Goal: Transaction & Acquisition: Purchase product/service

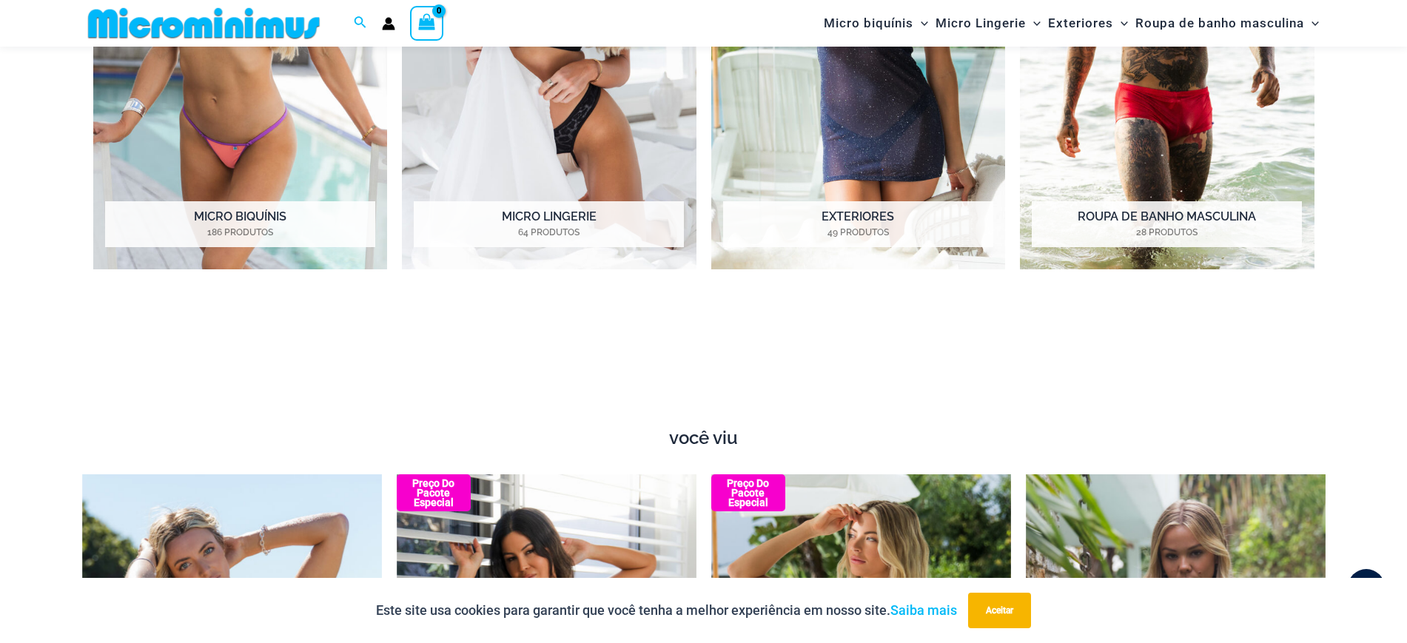
scroll to position [1990, 0]
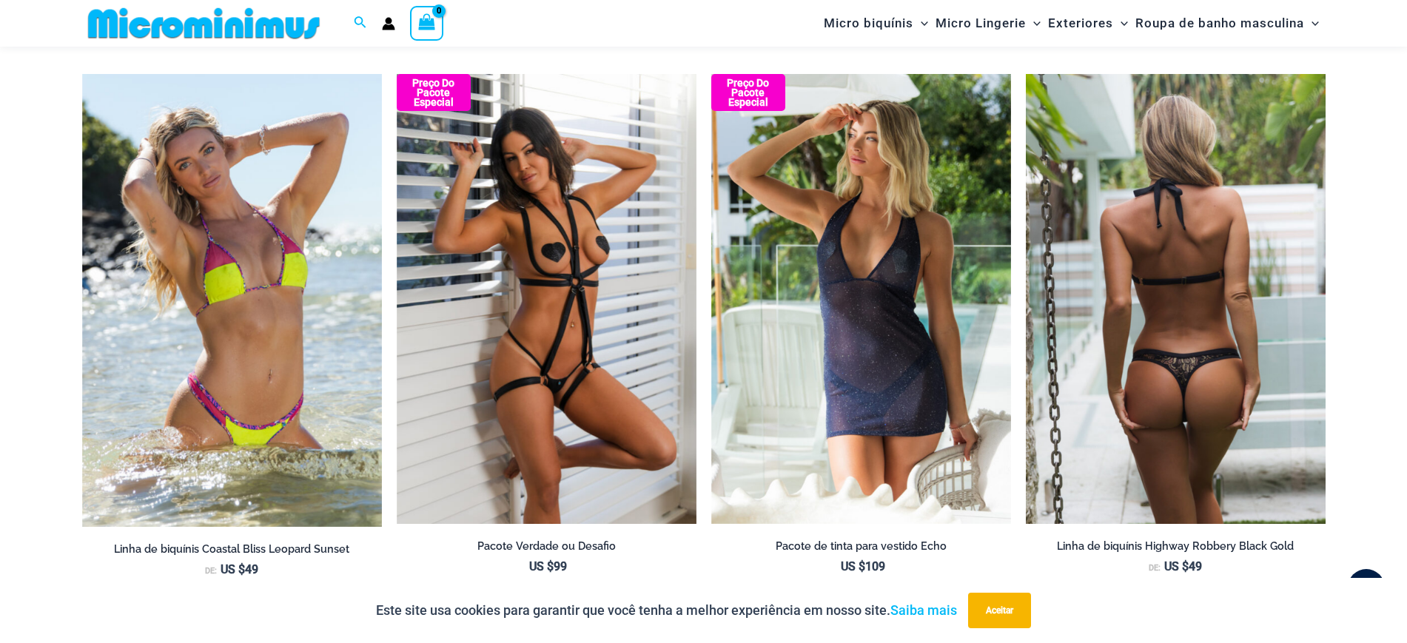
click at [1234, 290] on img at bounding box center [1176, 299] width 300 height 450
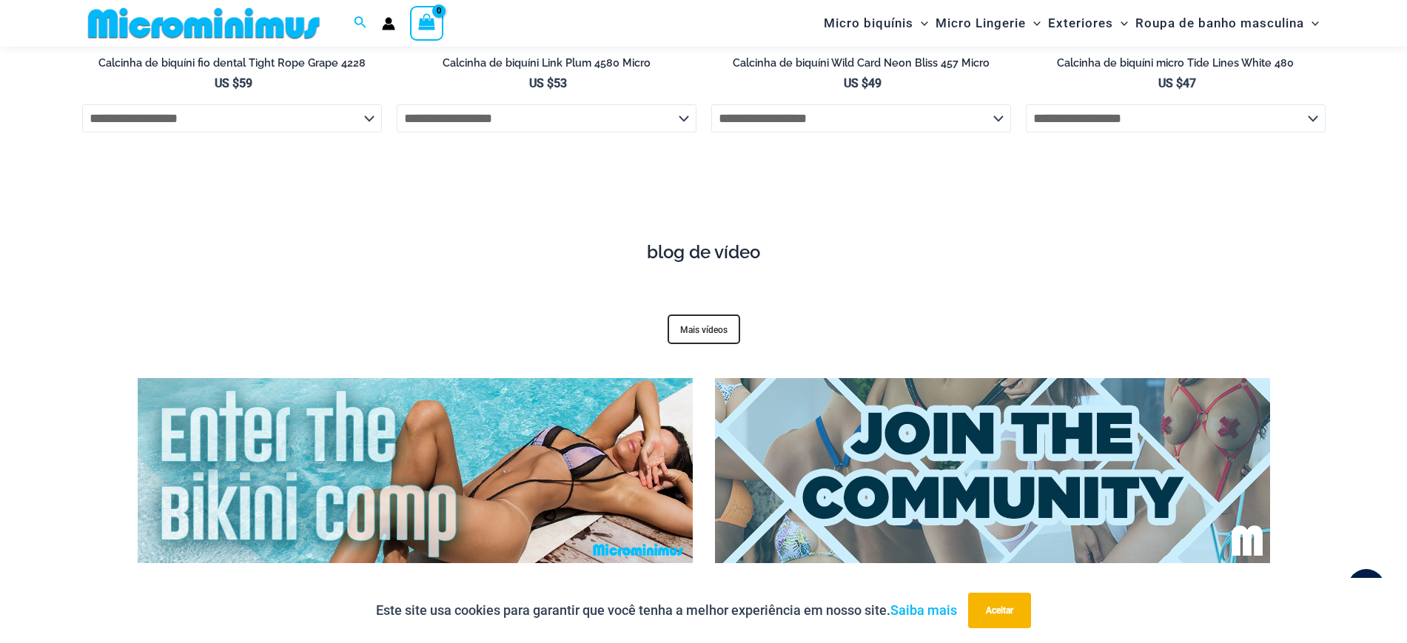
scroll to position [3995, 0]
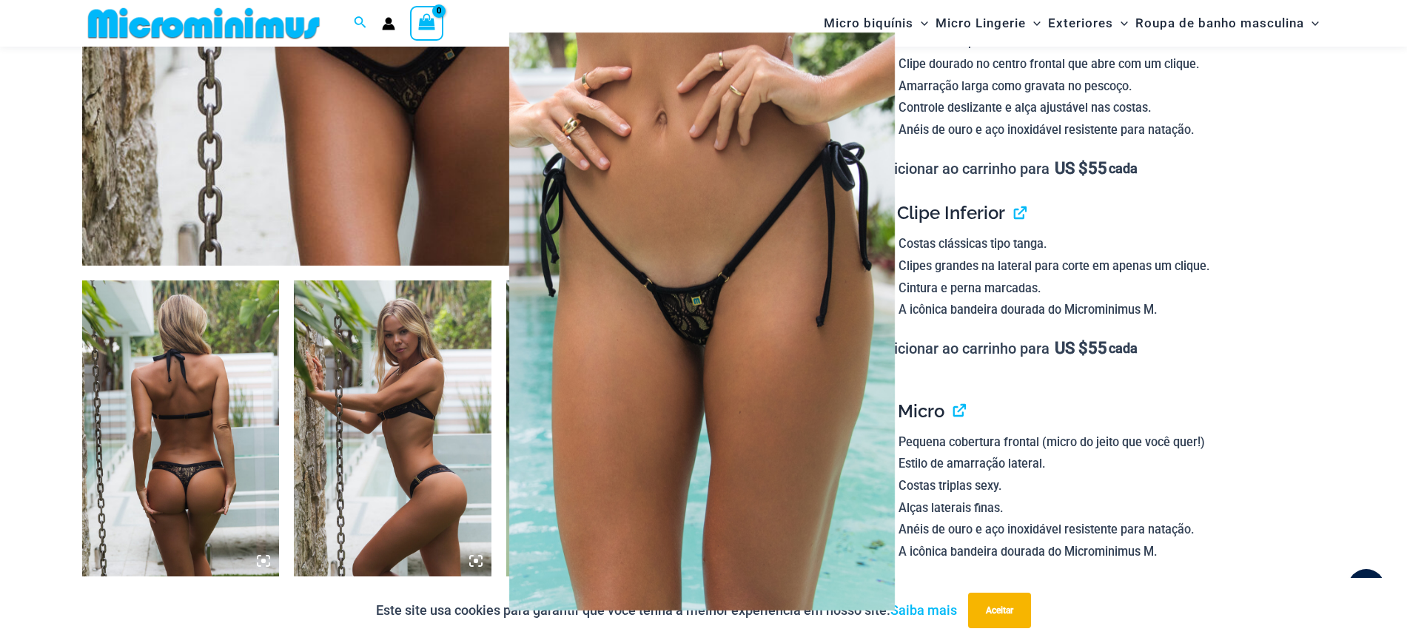
scroll to position [801, 0]
click at [215, 433] on div at bounding box center [703, 321] width 1407 height 643
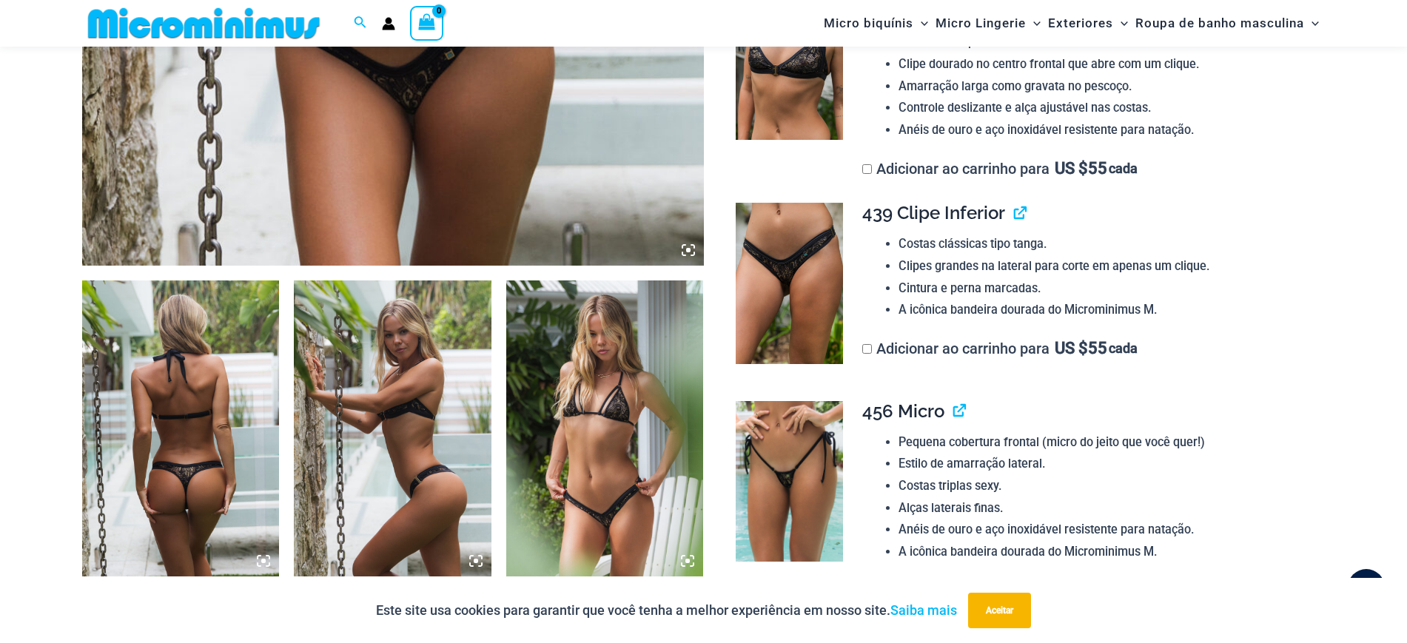
click at [201, 405] on img at bounding box center [181, 428] width 198 height 296
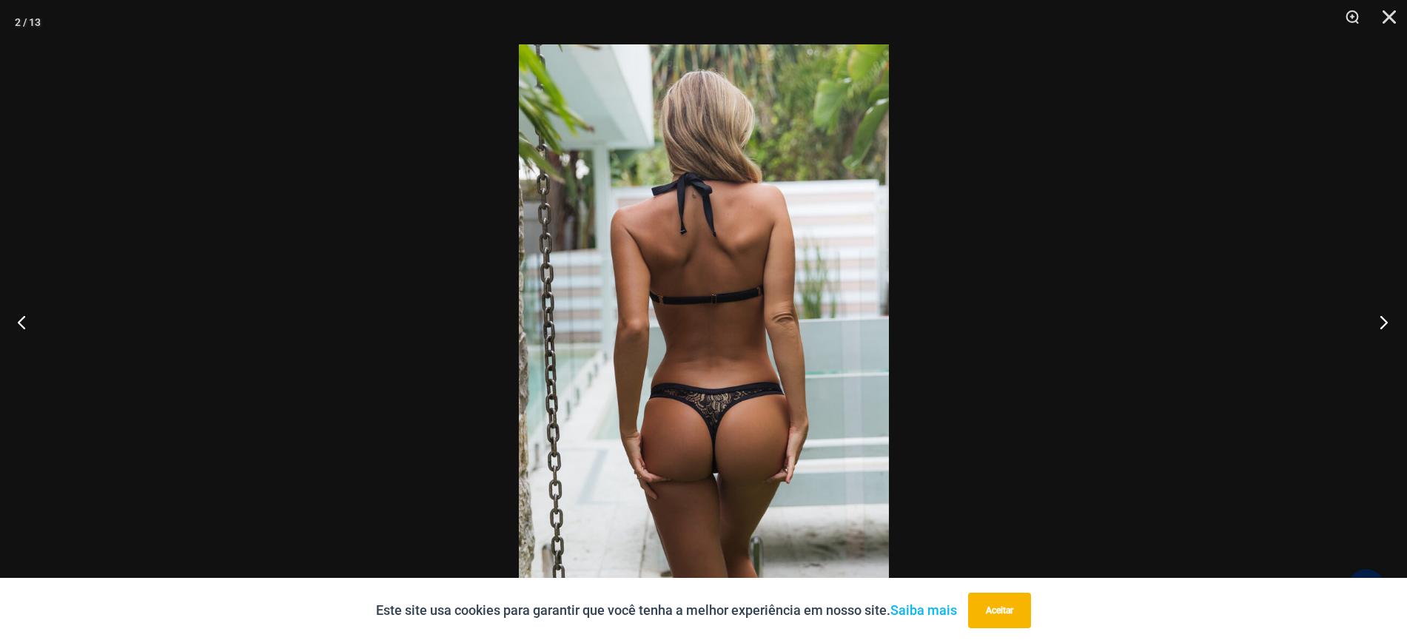
click at [1390, 326] on button "Próximo" at bounding box center [1378, 322] width 55 height 74
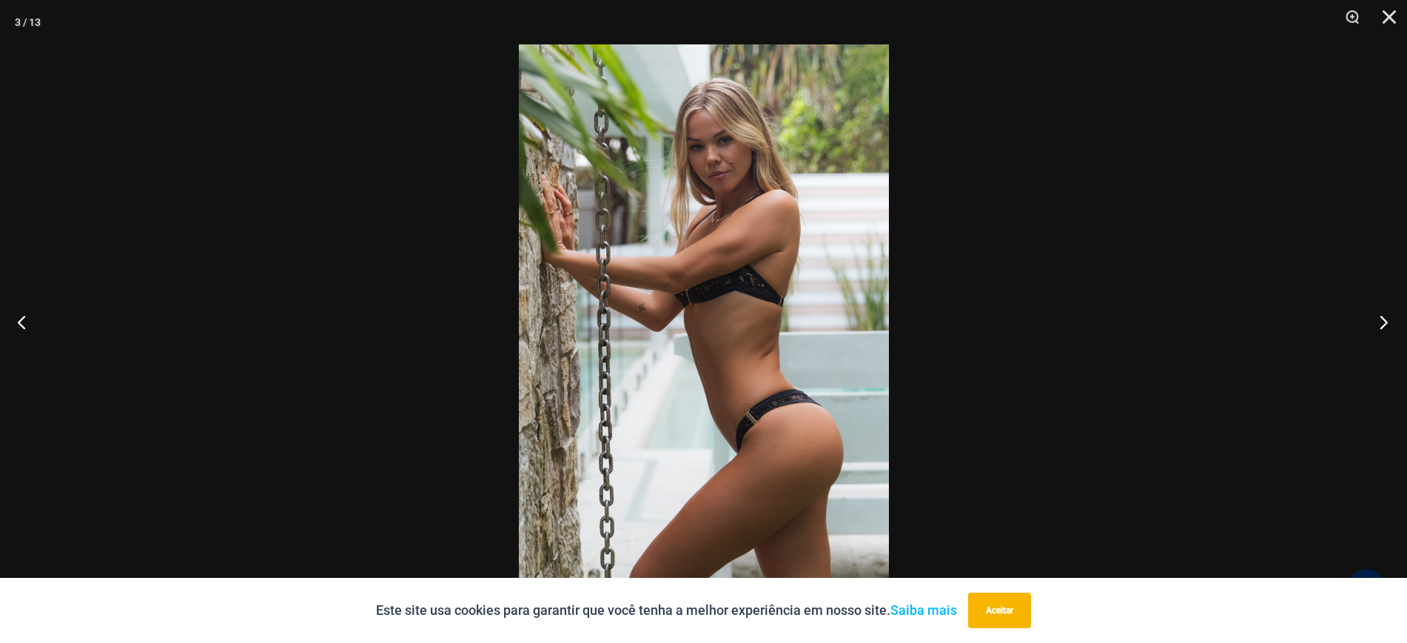
click at [1388, 326] on button "Próximo" at bounding box center [1378, 322] width 55 height 74
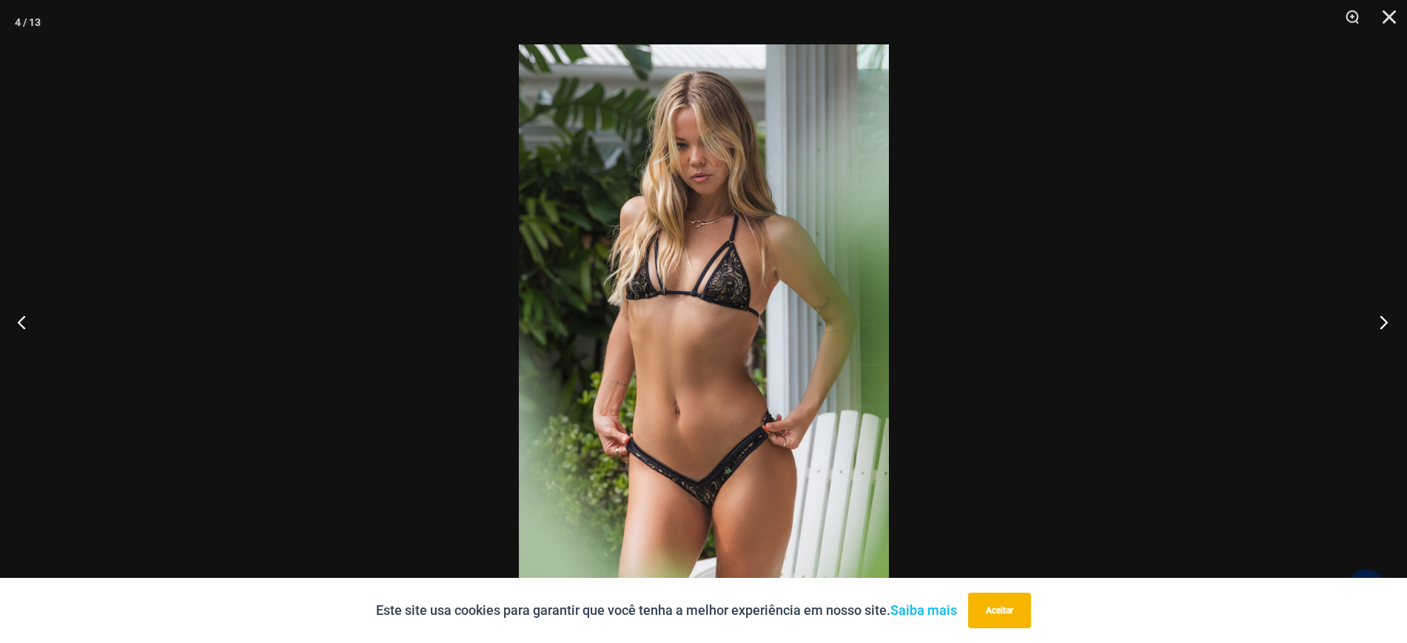
click at [1381, 326] on button "Próximo" at bounding box center [1378, 322] width 55 height 74
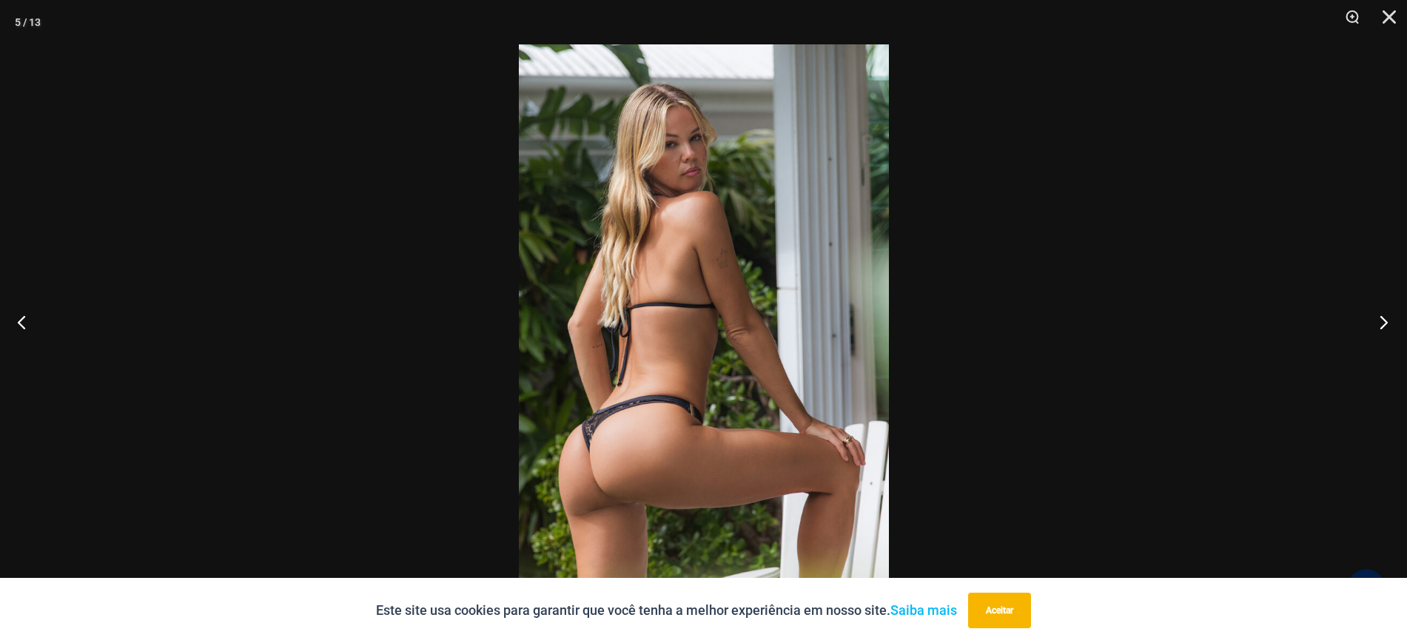
click at [1381, 326] on button "Próximo" at bounding box center [1378, 322] width 55 height 74
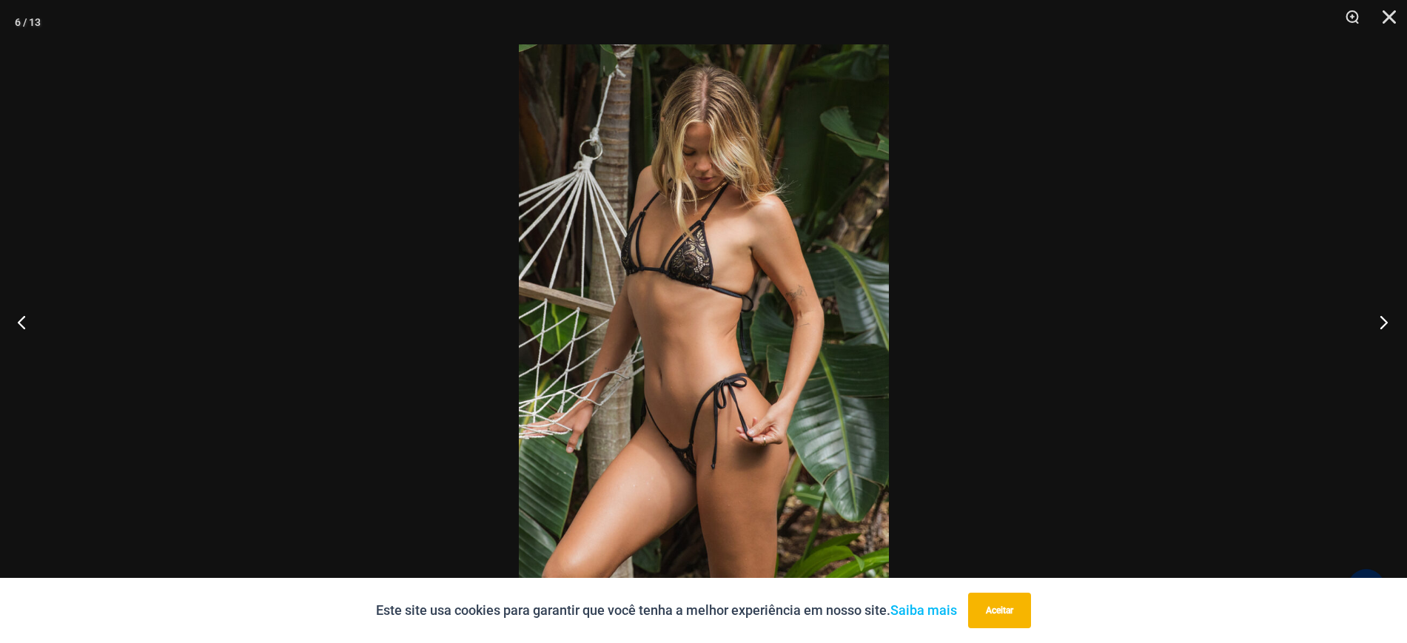
click at [1373, 326] on button "Próximo" at bounding box center [1378, 322] width 55 height 74
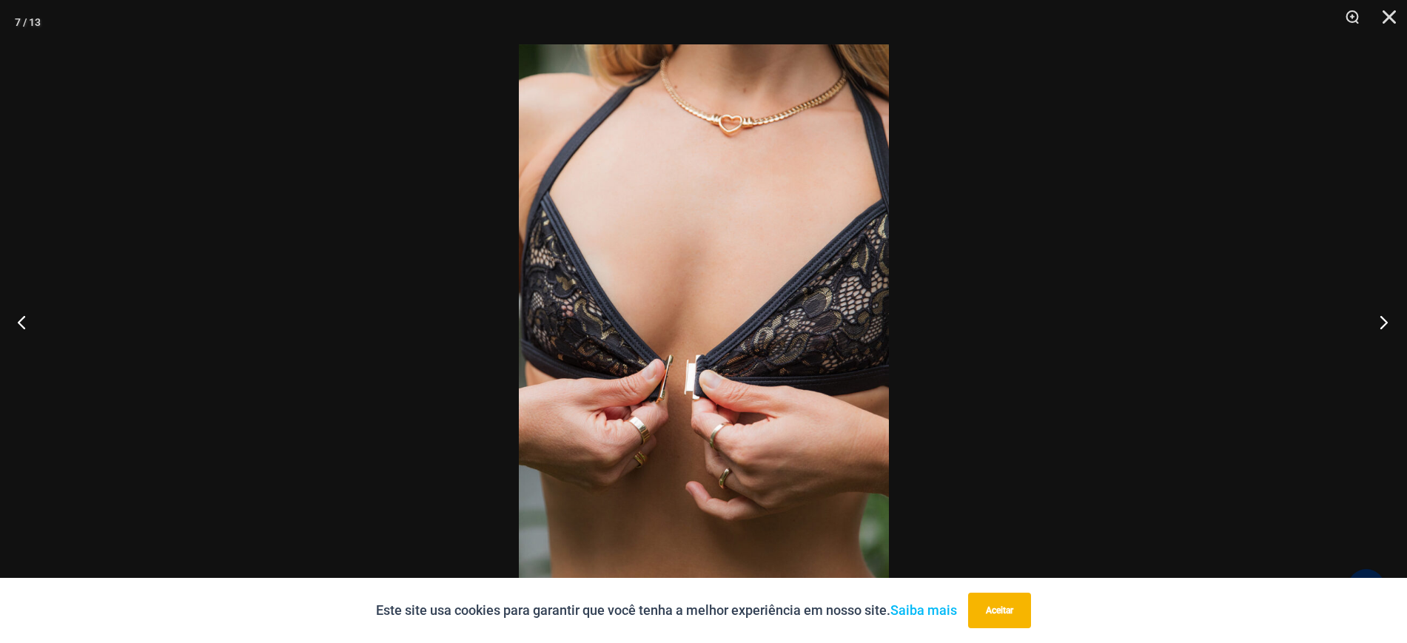
click at [1370, 326] on button "Próximo" at bounding box center [1378, 322] width 55 height 74
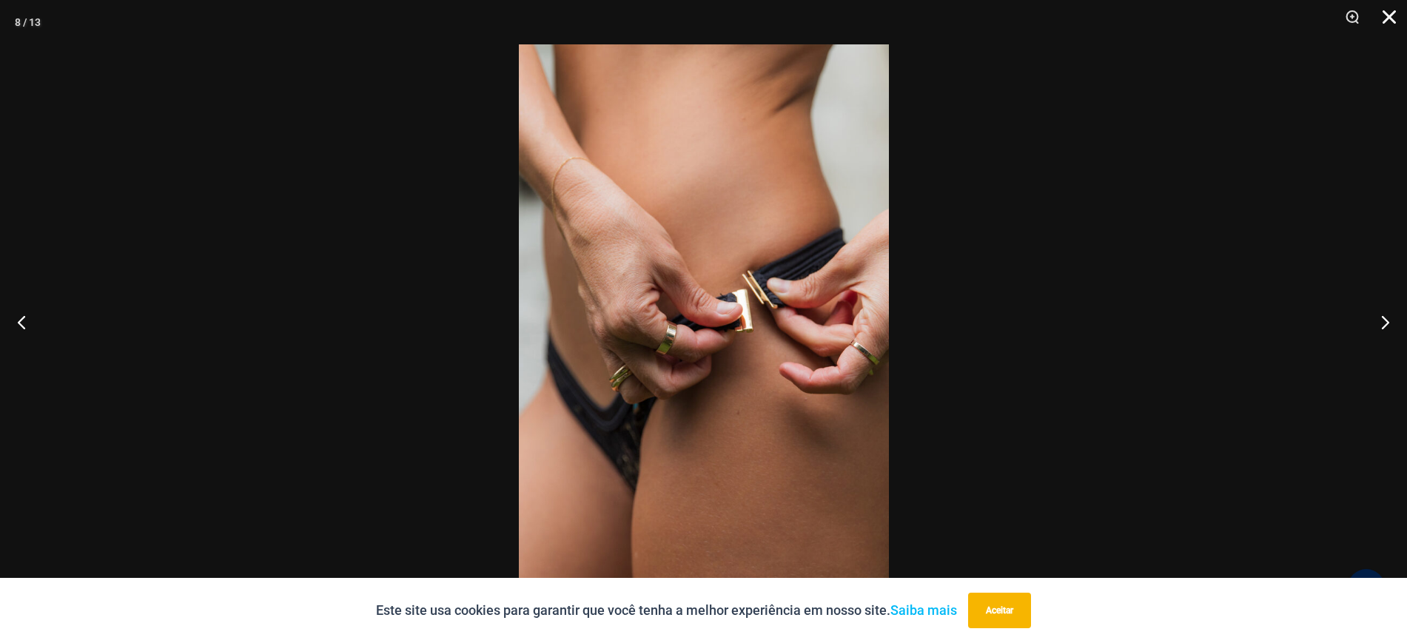
click at [1389, 16] on button "Fechar" at bounding box center [1383, 22] width 37 height 44
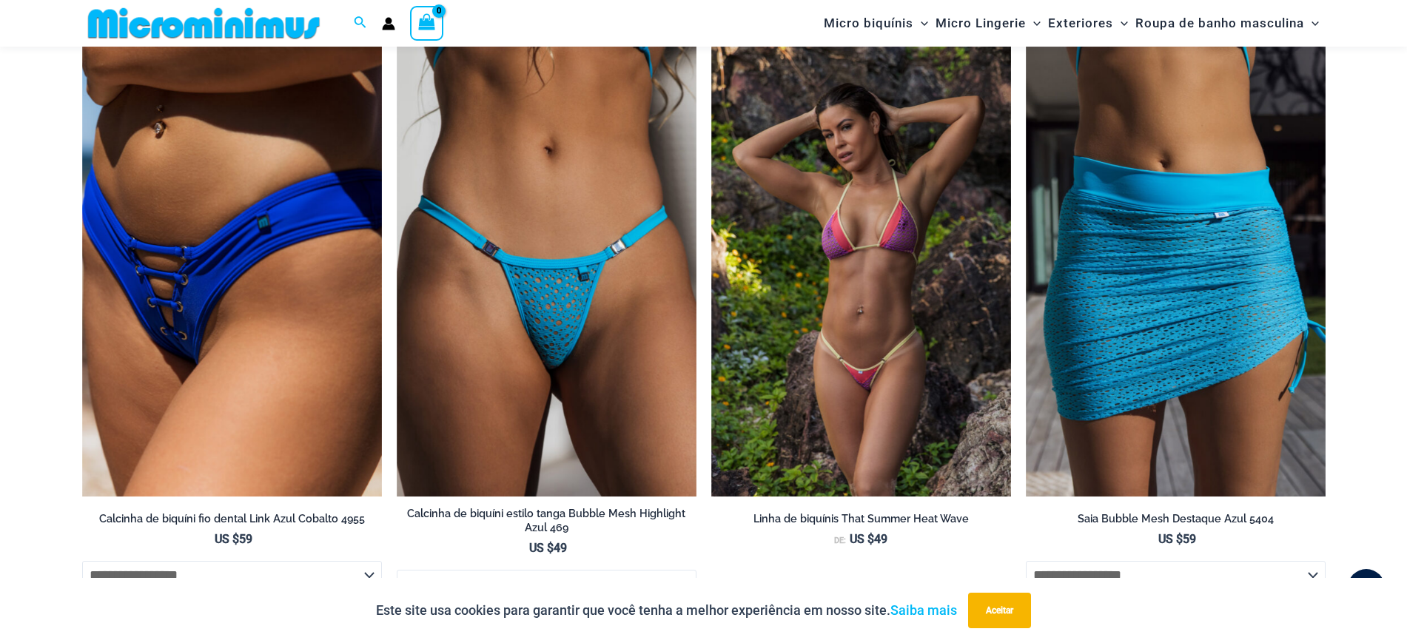
scroll to position [6012, 0]
